Goal: Navigation & Orientation: Find specific page/section

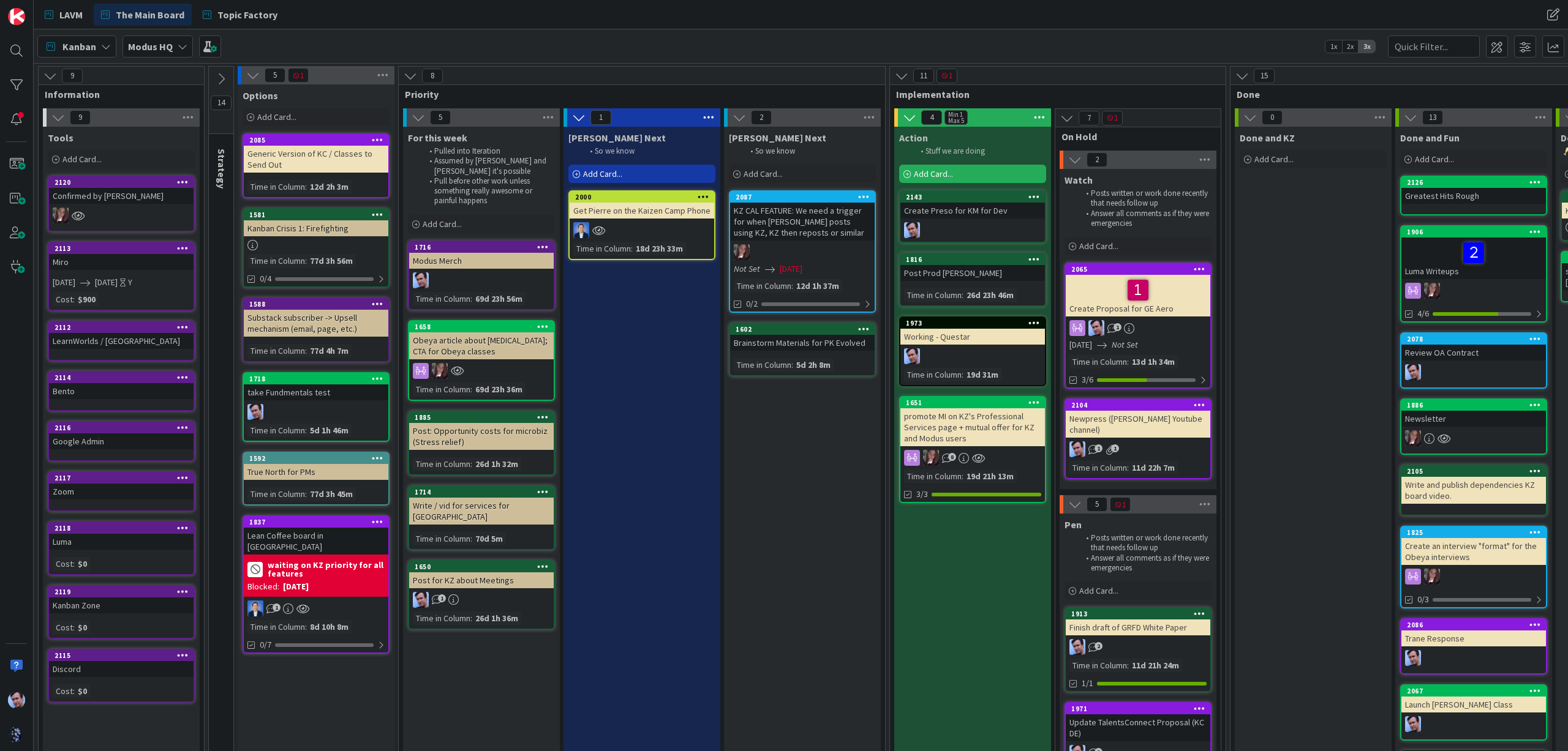
scroll to position [0, 121]
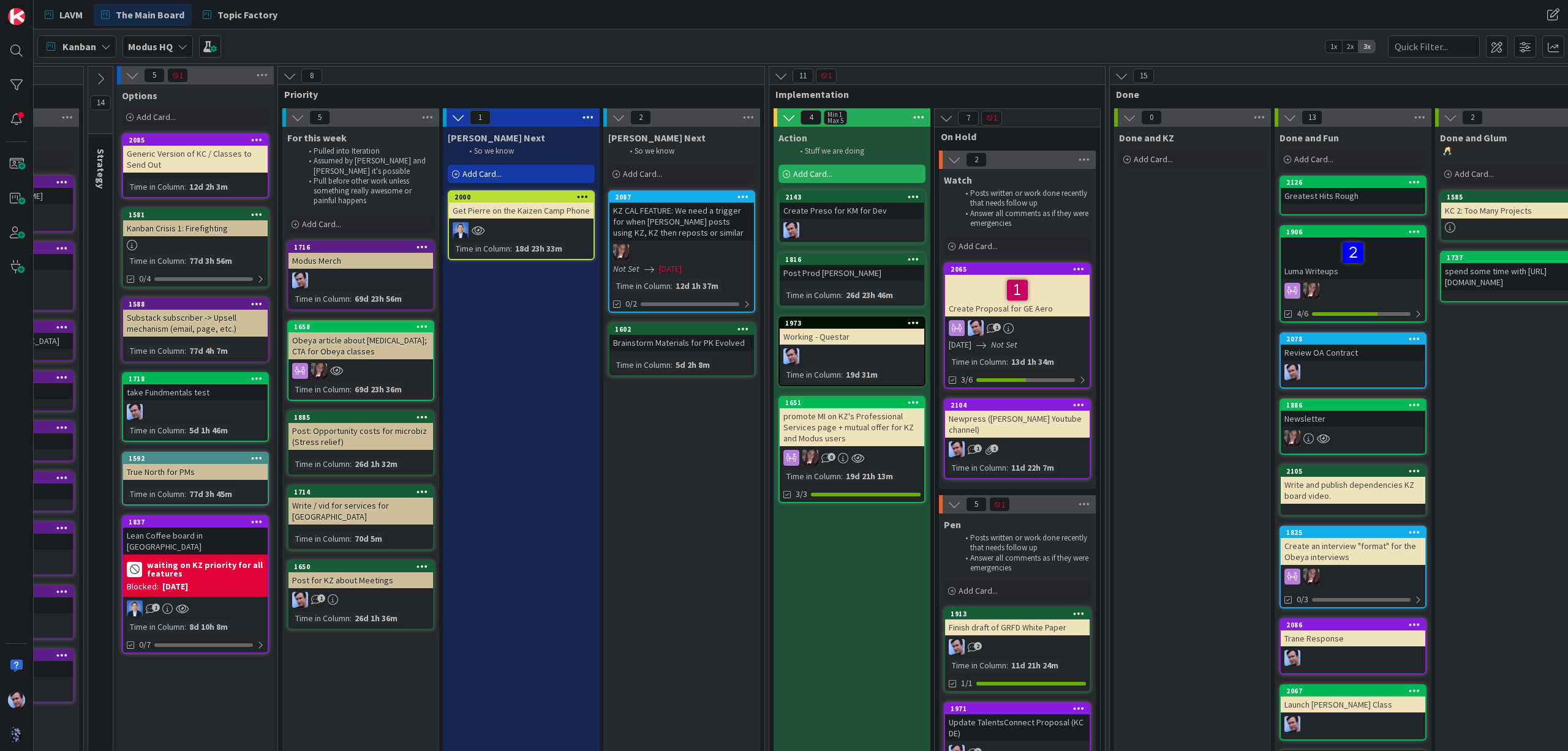
click at [290, 71] on icon at bounding box center [290, 76] width 14 height 14
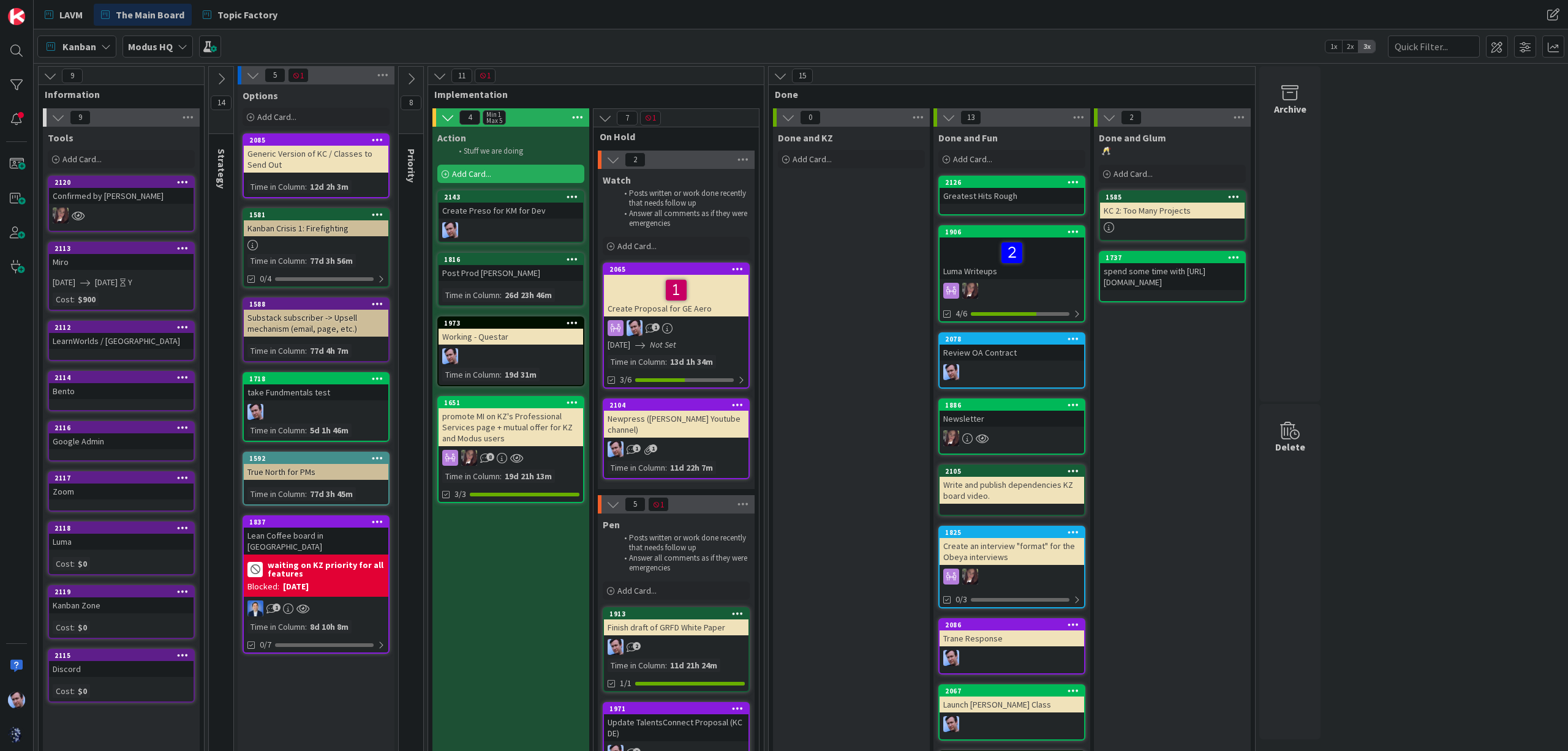
click at [440, 80] on icon at bounding box center [440, 76] width 14 height 14
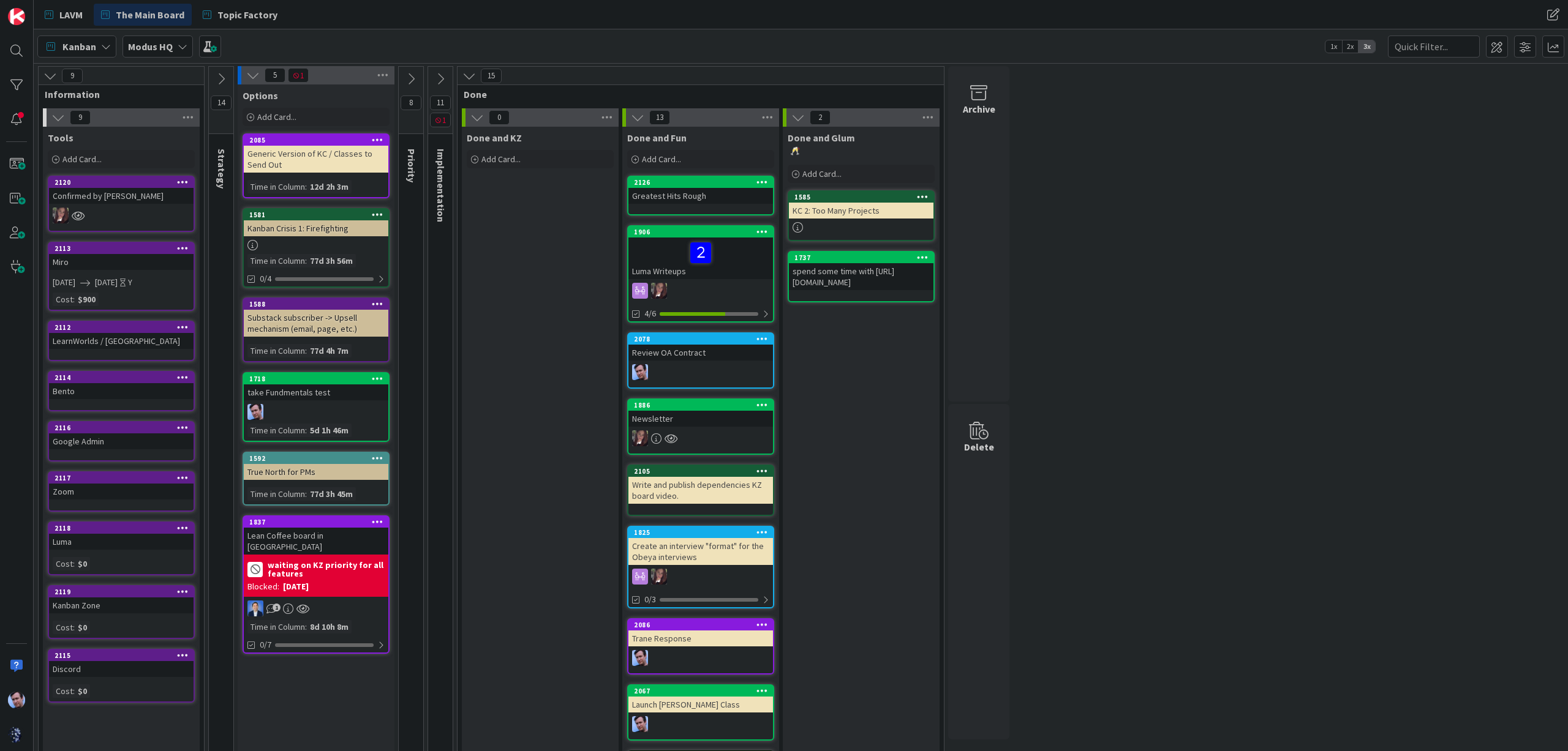
click at [468, 73] on icon at bounding box center [469, 76] width 14 height 14
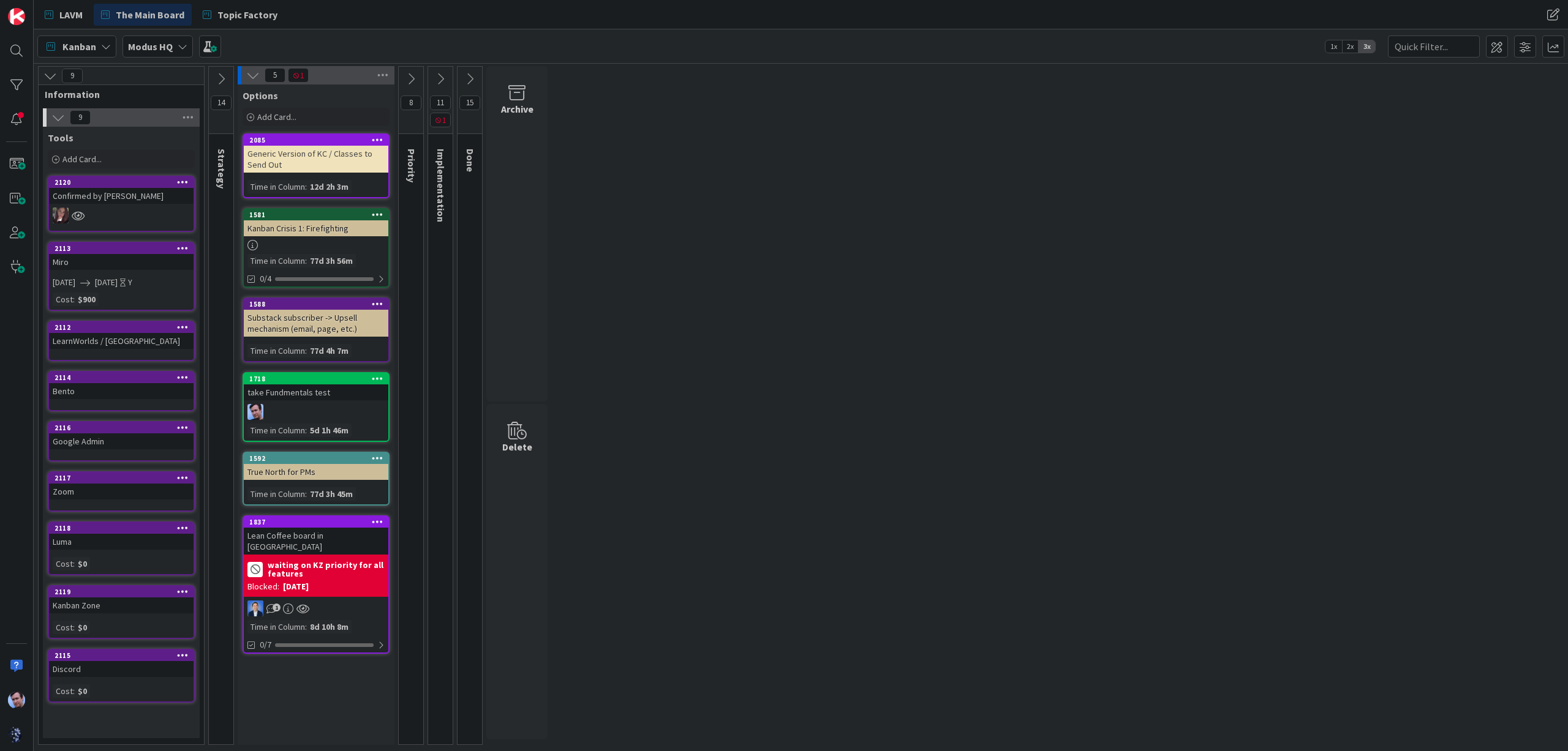
click at [251, 73] on icon at bounding box center [253, 75] width 14 height 14
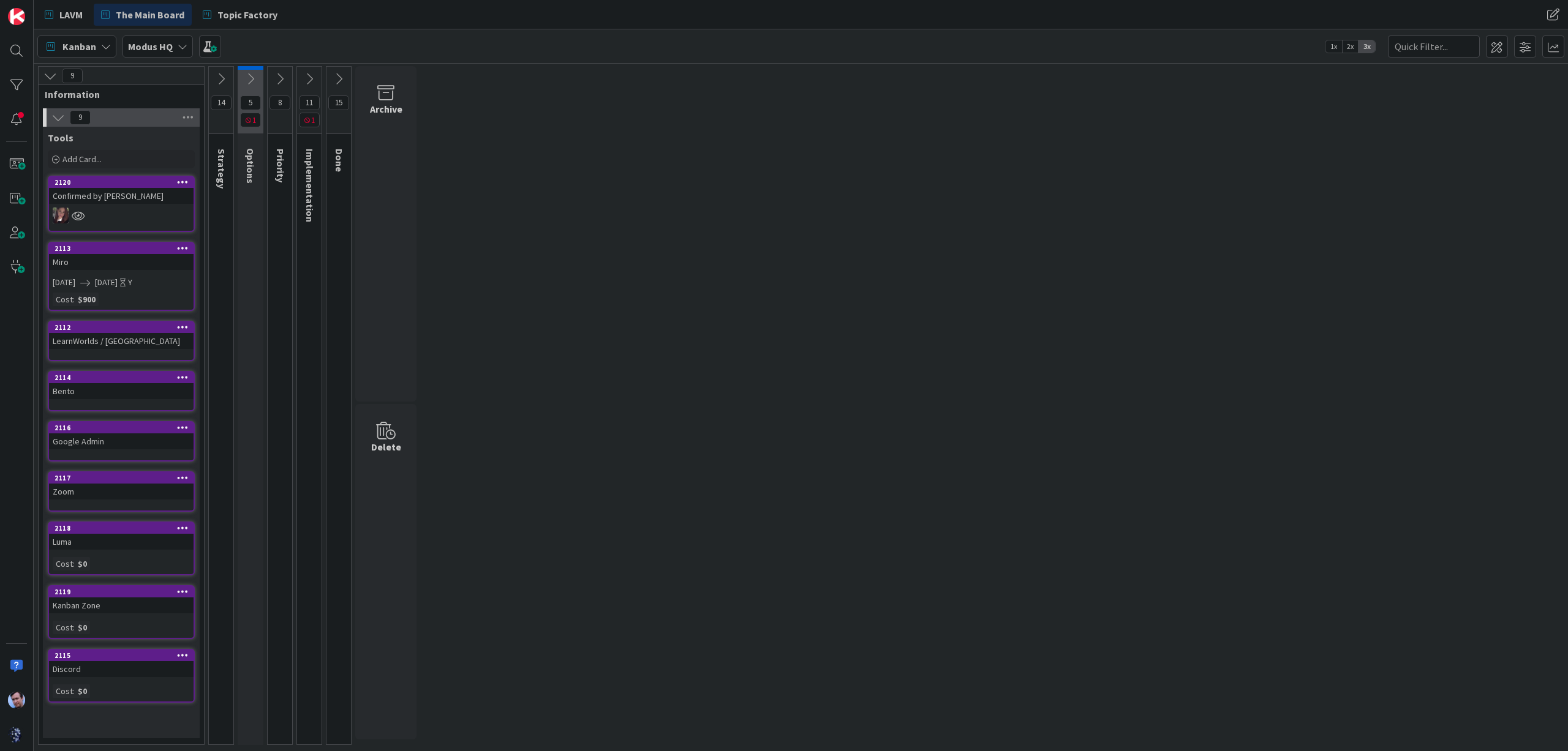
click at [310, 78] on icon at bounding box center [310, 79] width 14 height 14
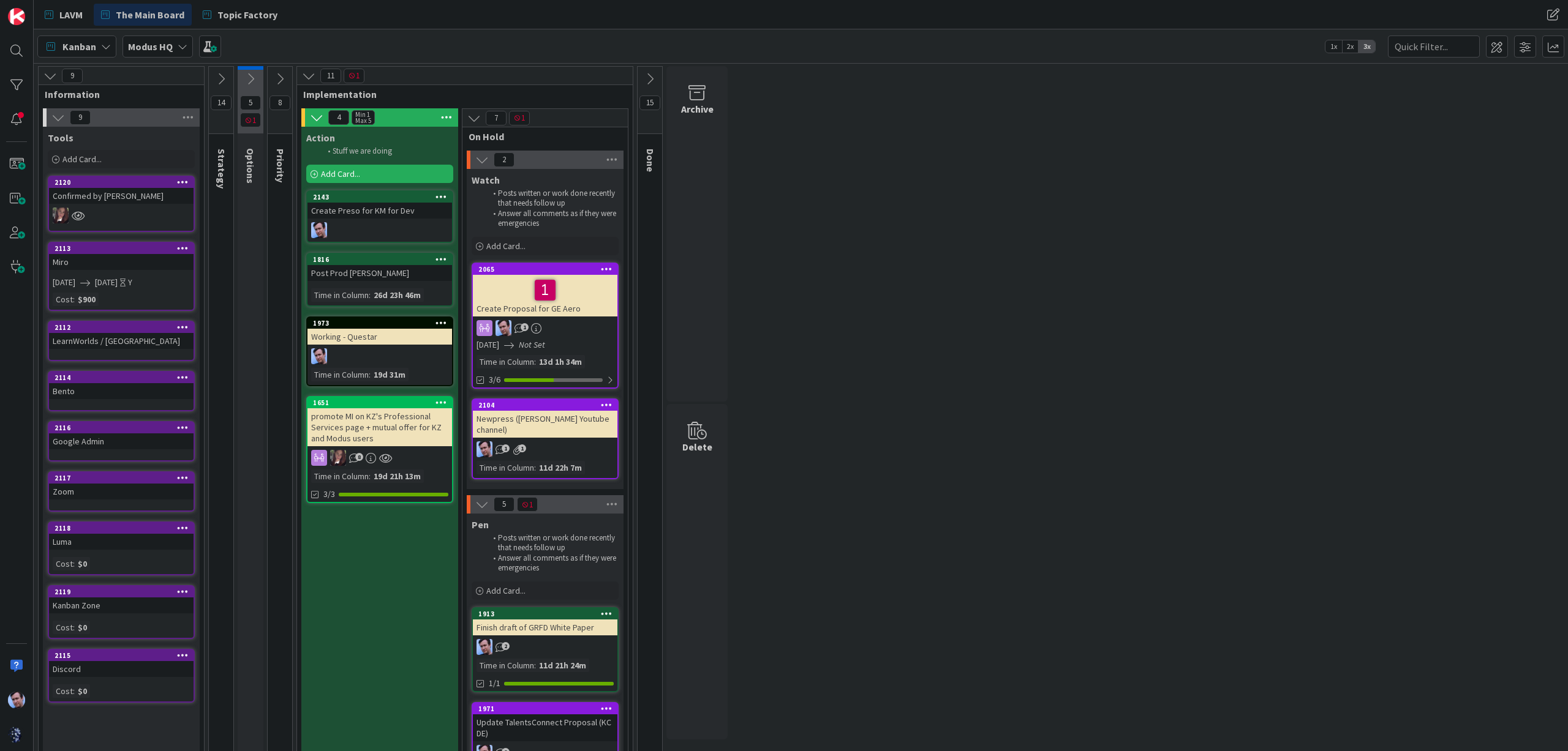
click at [280, 82] on icon at bounding box center [280, 79] width 14 height 14
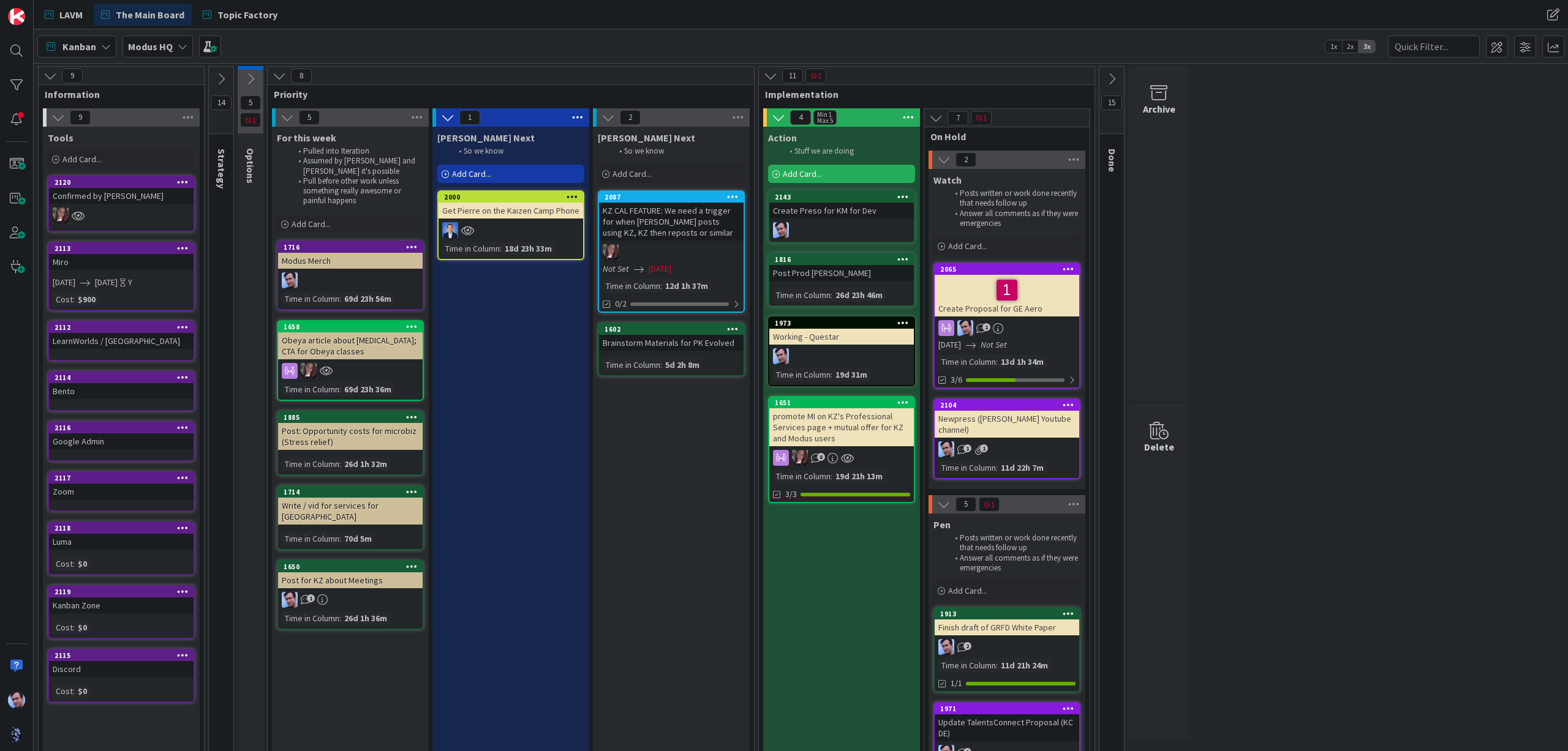
click at [1115, 76] on icon at bounding box center [1112, 79] width 14 height 14
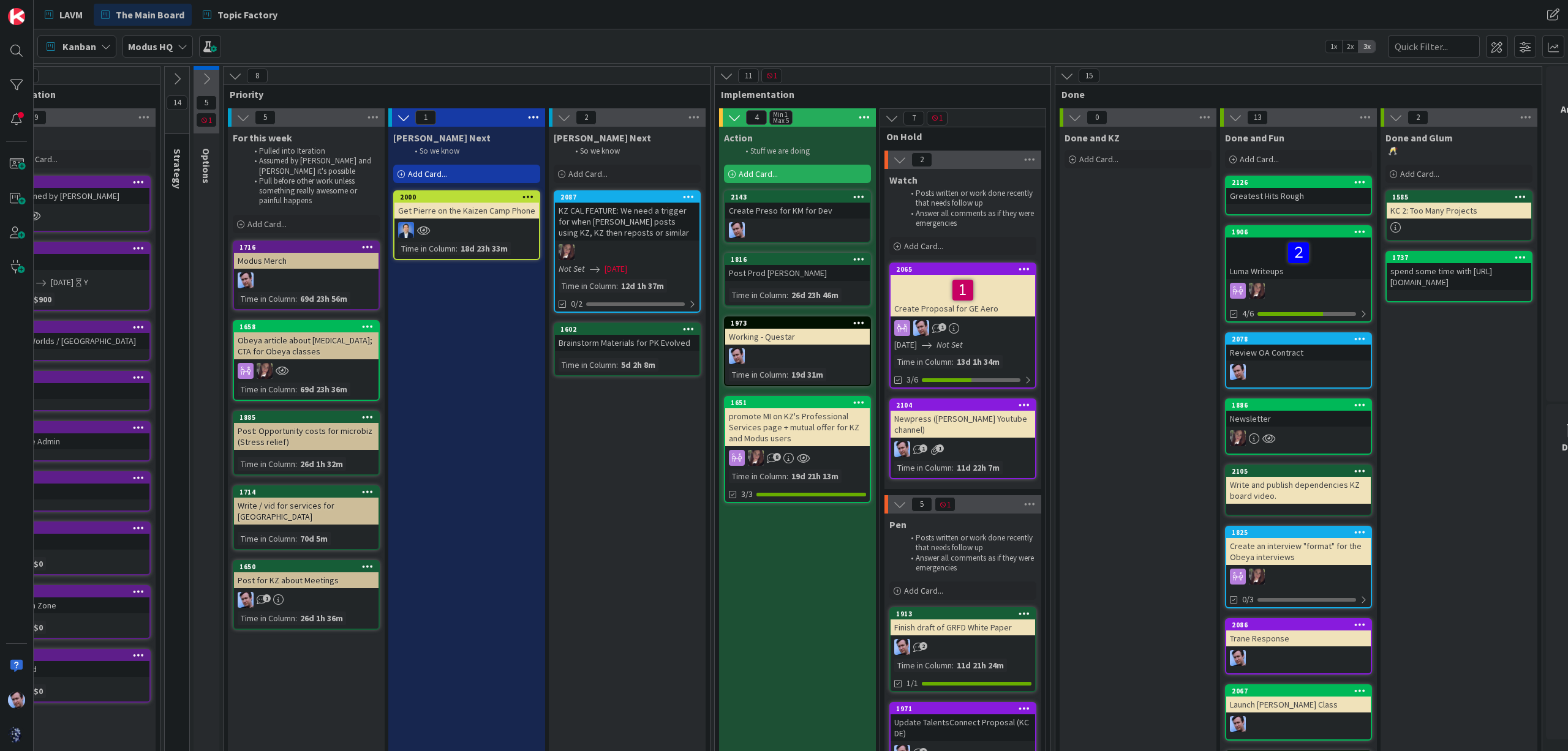
scroll to position [0, 95]
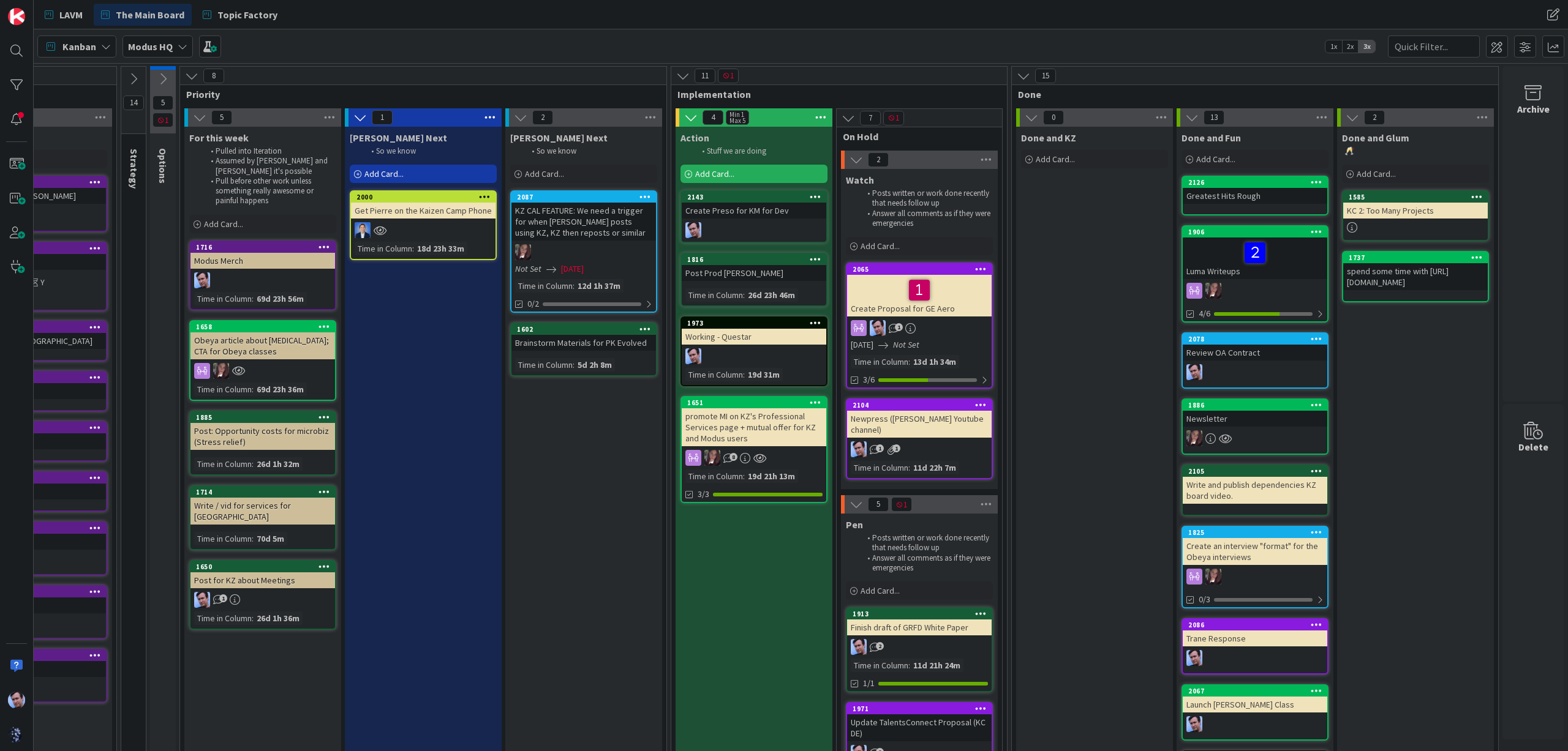
click at [164, 79] on button at bounding box center [163, 79] width 26 height 18
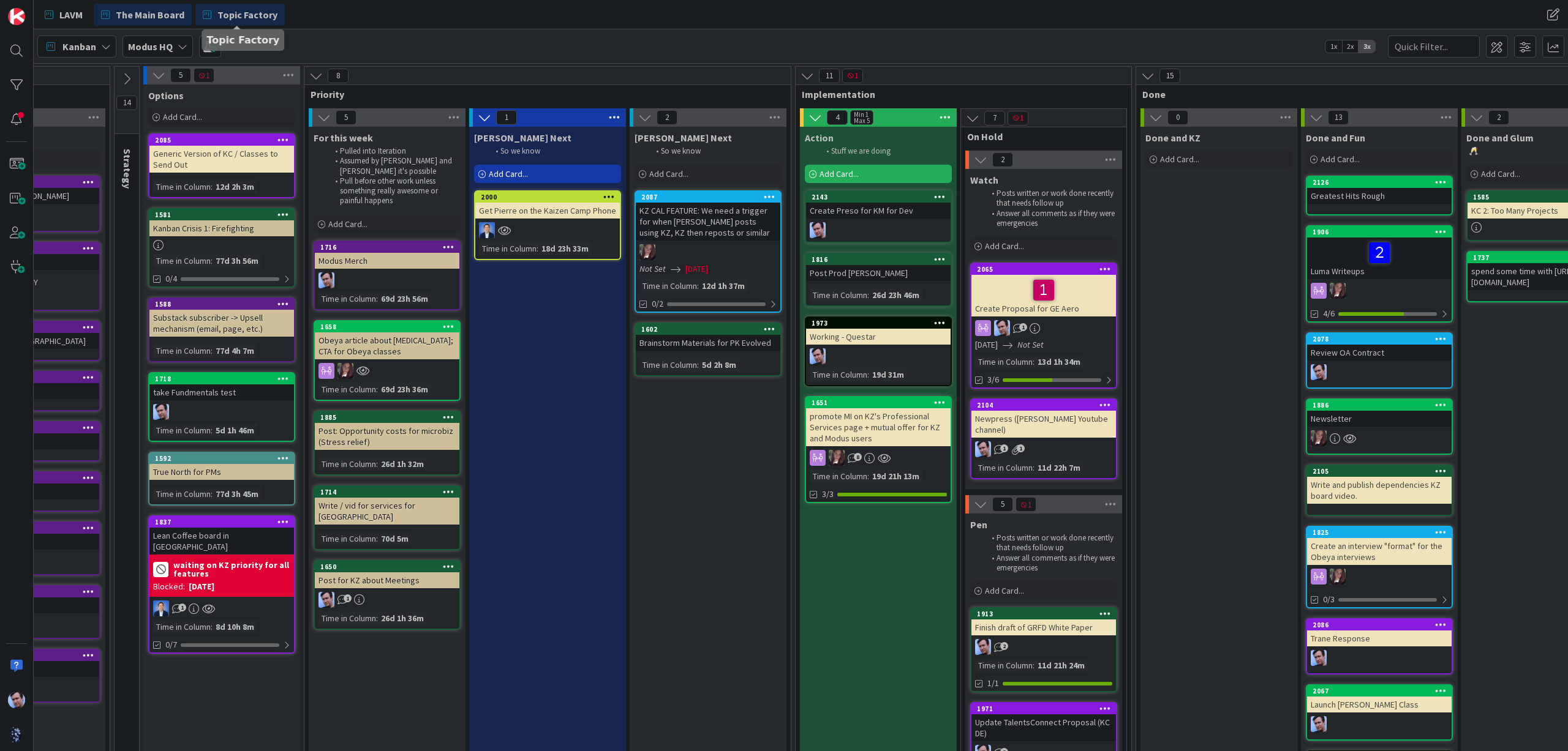
click at [252, 14] on span "Topic Factory" at bounding box center [247, 15] width 60 height 15
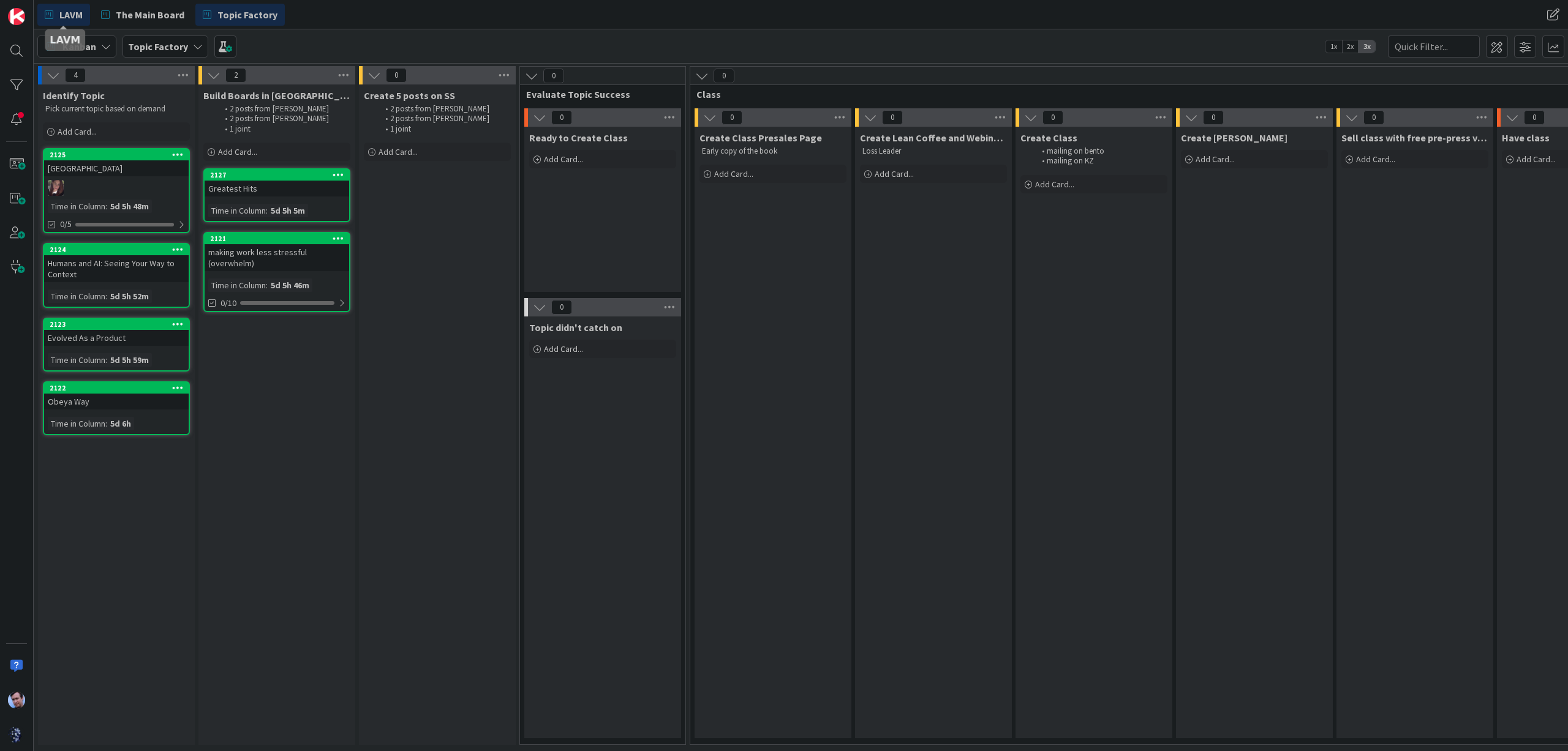
click at [73, 9] on span "LAVM" at bounding box center [71, 15] width 23 height 15
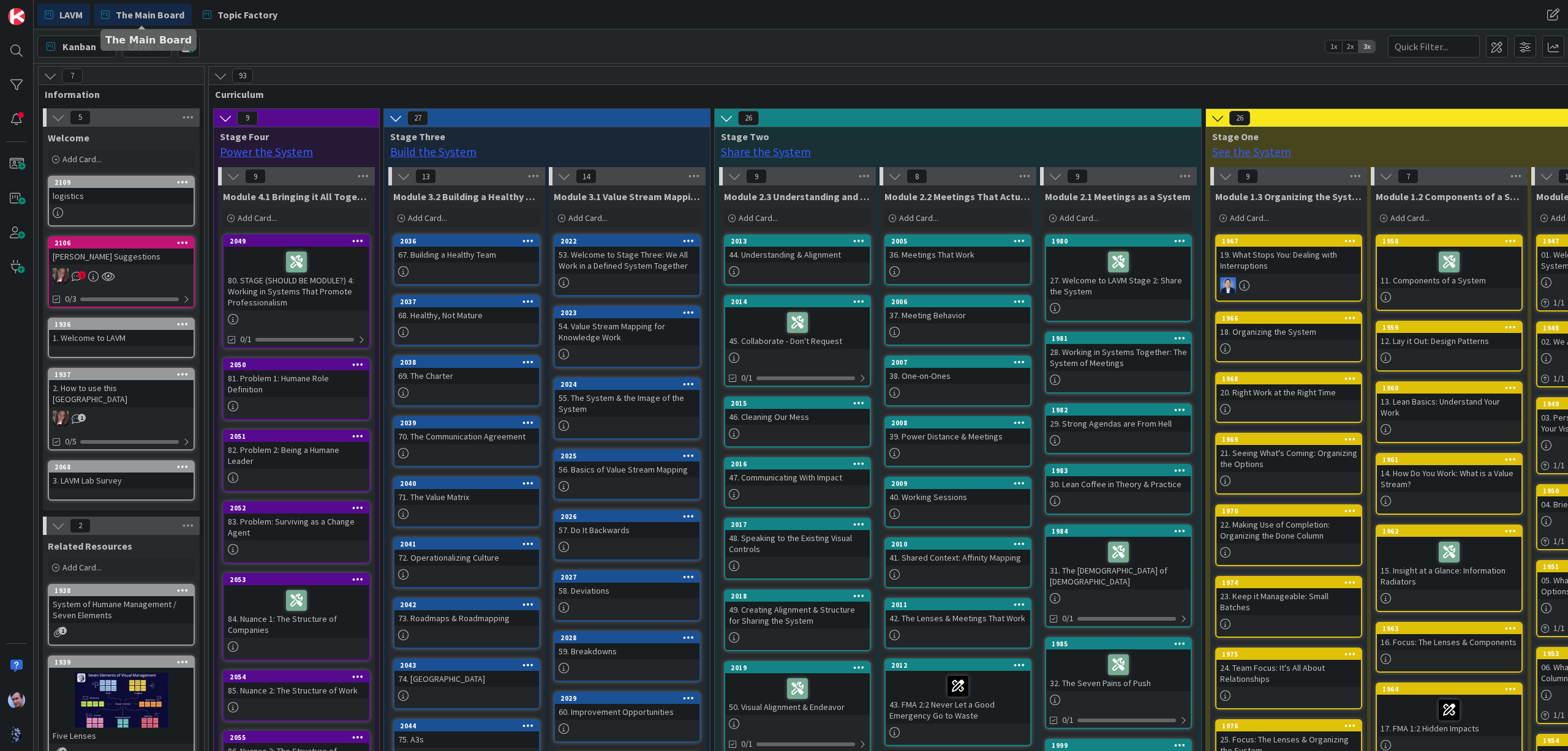
click at [150, 11] on span "The Main Board" at bounding box center [150, 15] width 68 height 15
